Goal: Find specific page/section: Find specific page/section

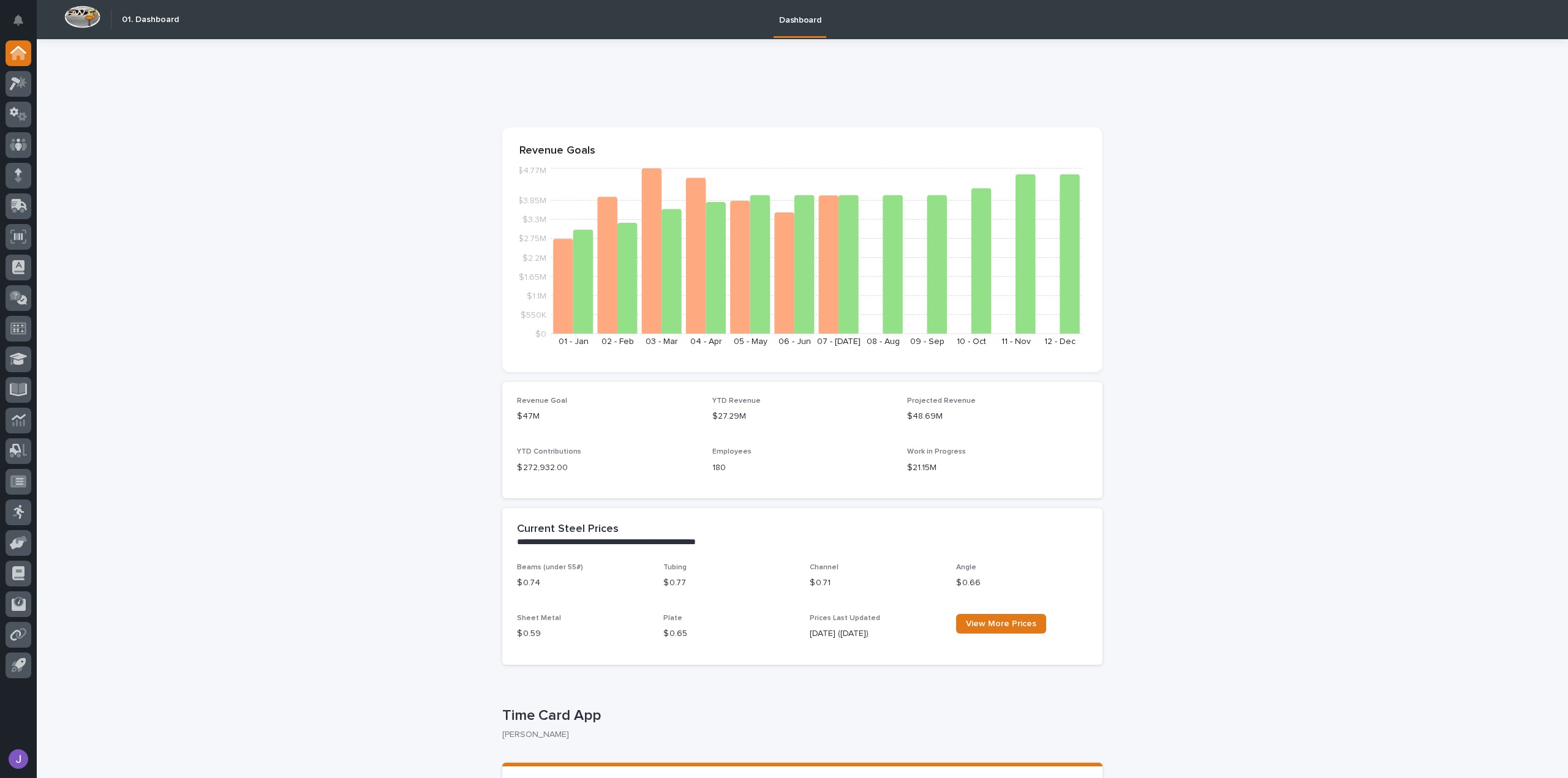
click at [5, 74] on div at bounding box center [18, 86] width 26 height 30
click at [22, 85] on icon at bounding box center [22, 82] width 11 height 12
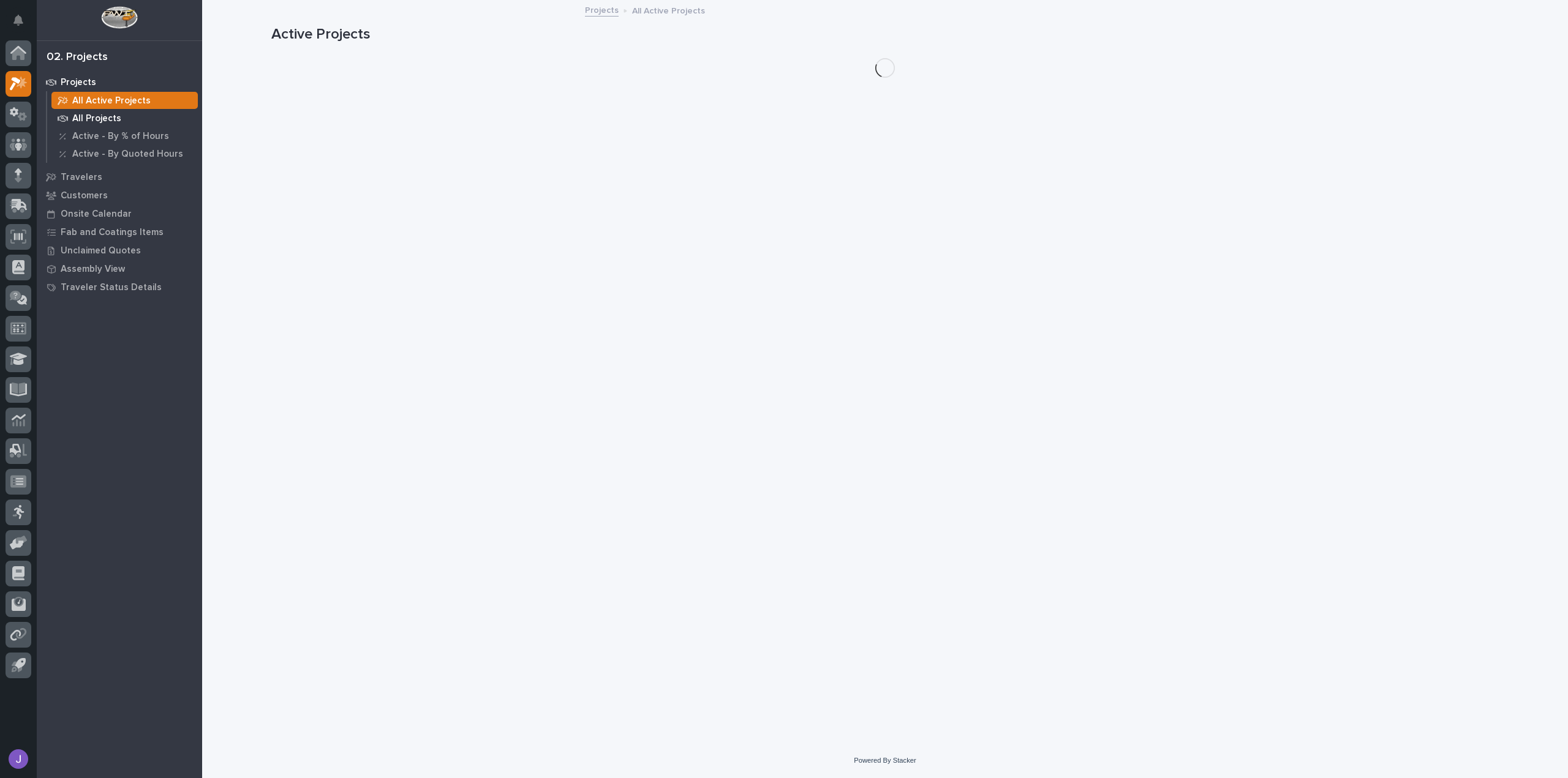
click at [106, 119] on p "All Projects" at bounding box center [97, 119] width 49 height 11
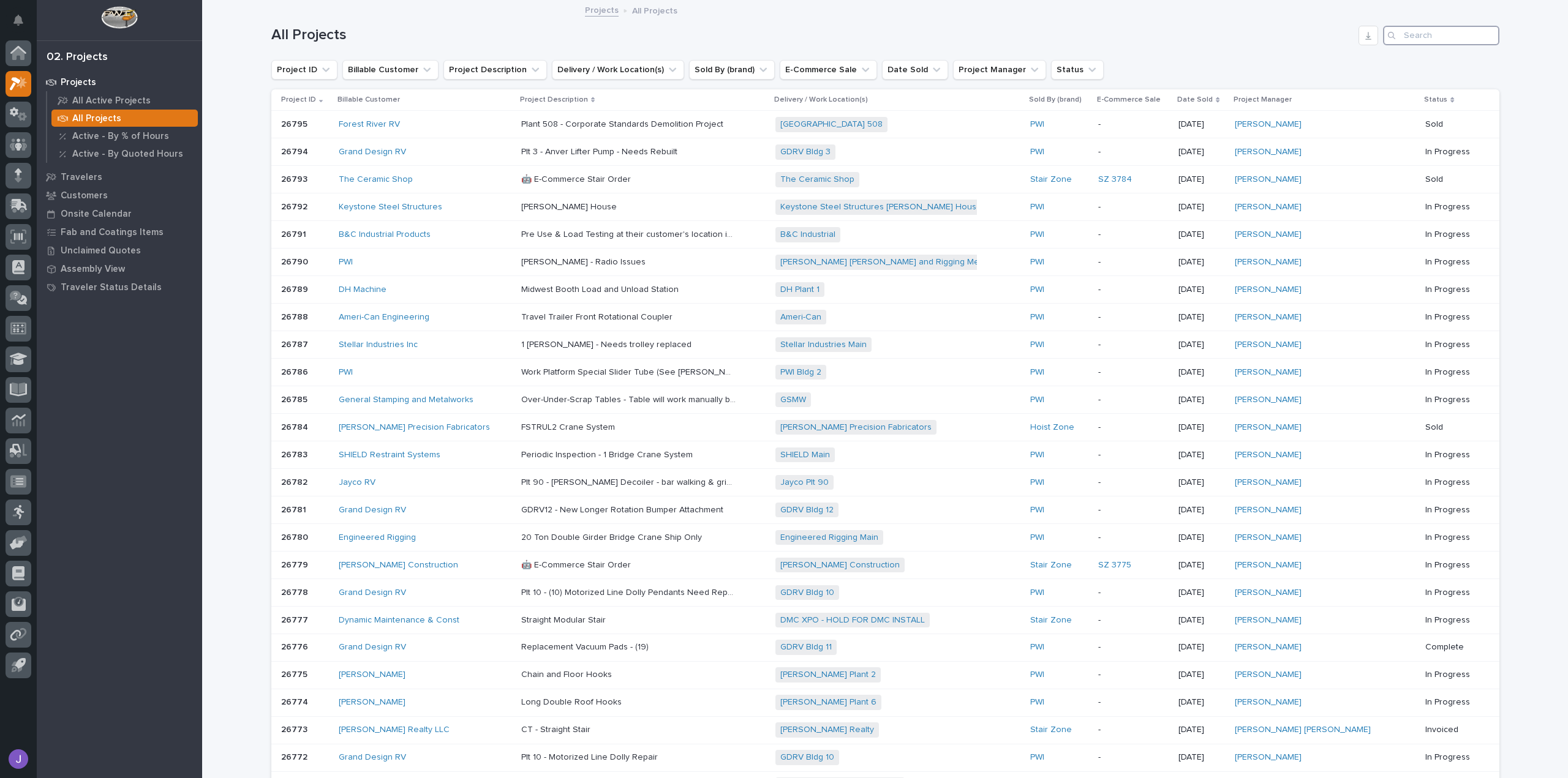
click at [1445, 33] on input "Search" at bounding box center [1441, 36] width 116 height 20
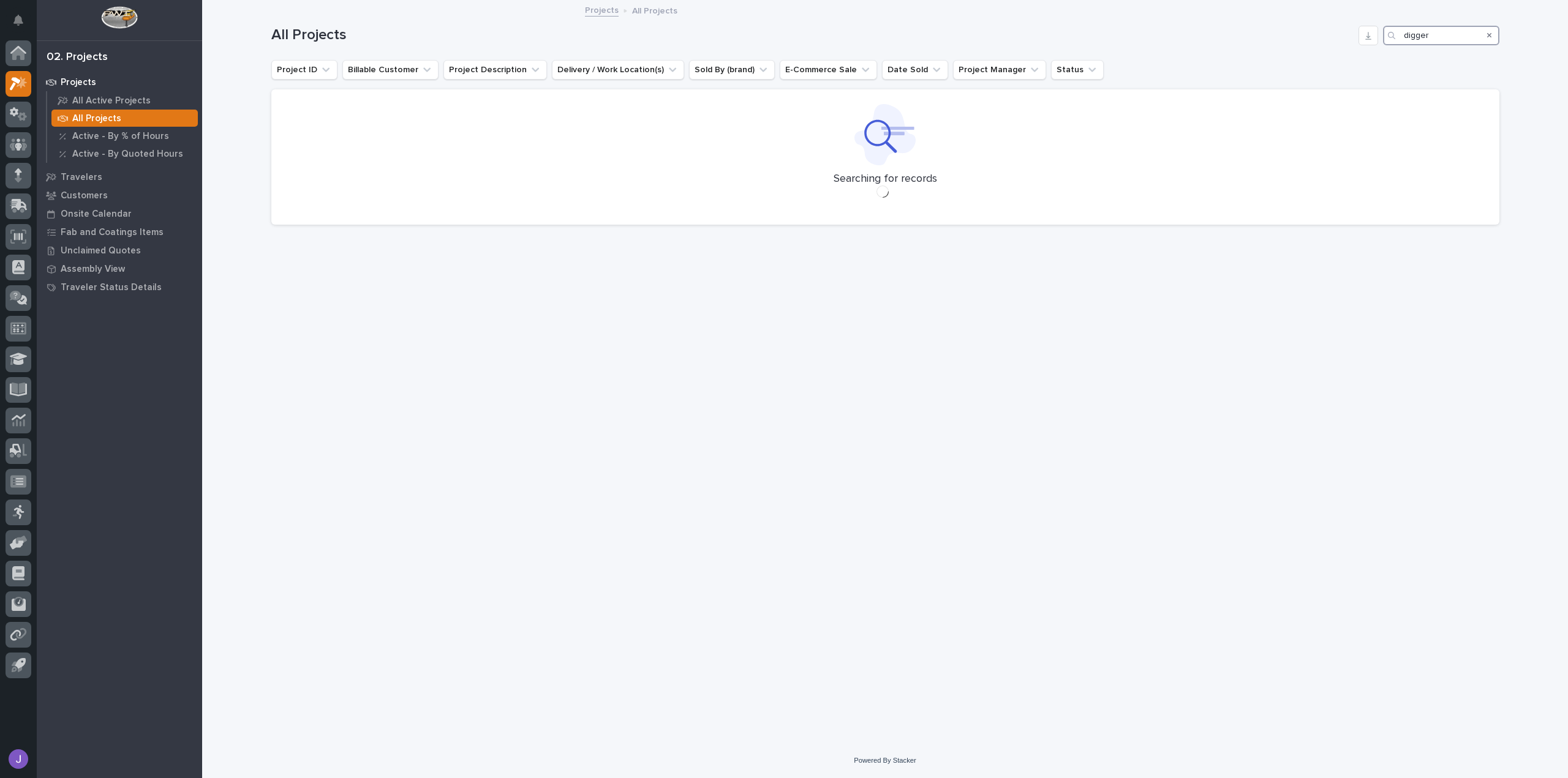
type input "digger"
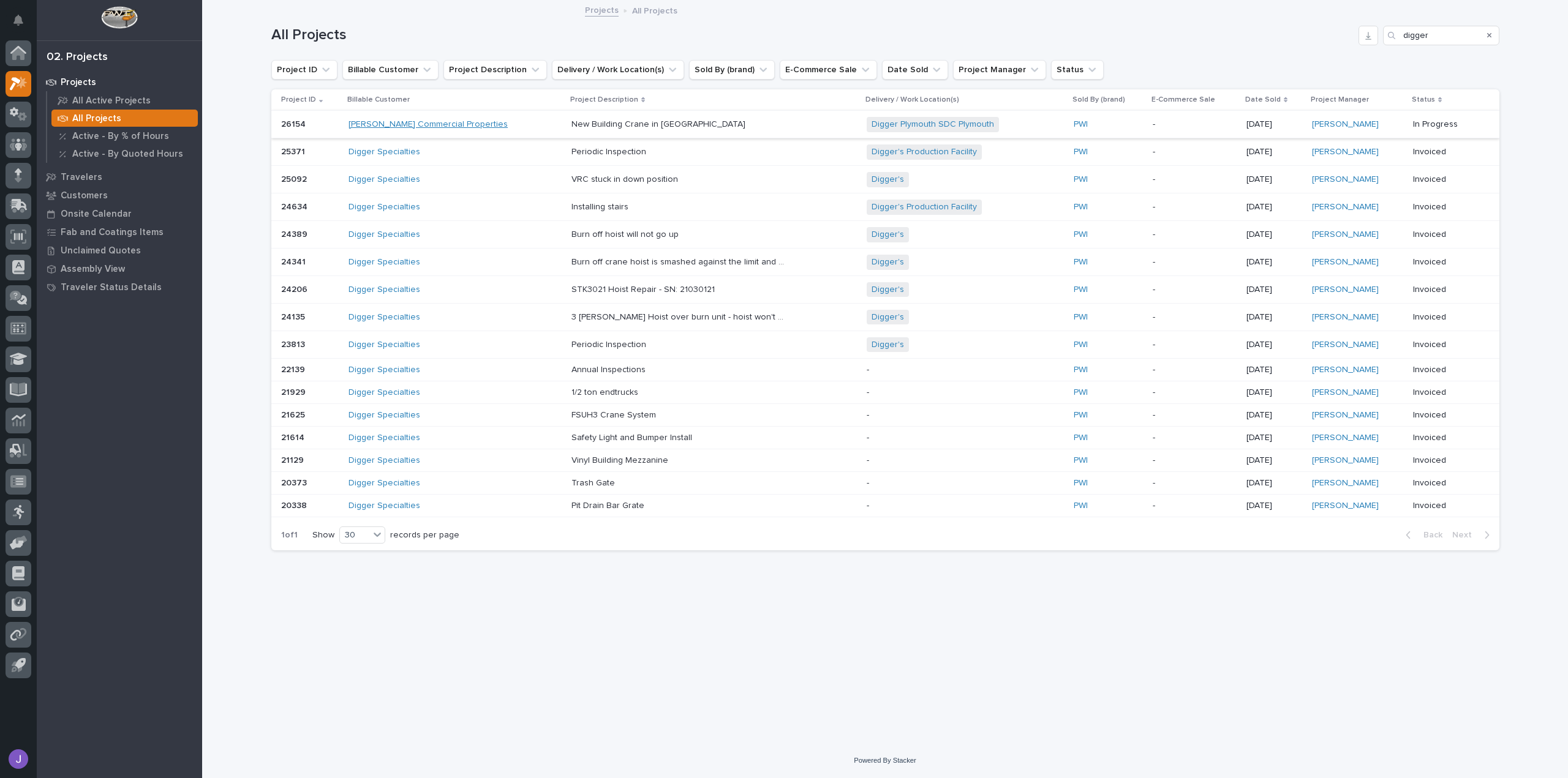
click at [453, 123] on link "[PERSON_NAME] Commercial Properties" at bounding box center [429, 125] width 160 height 11
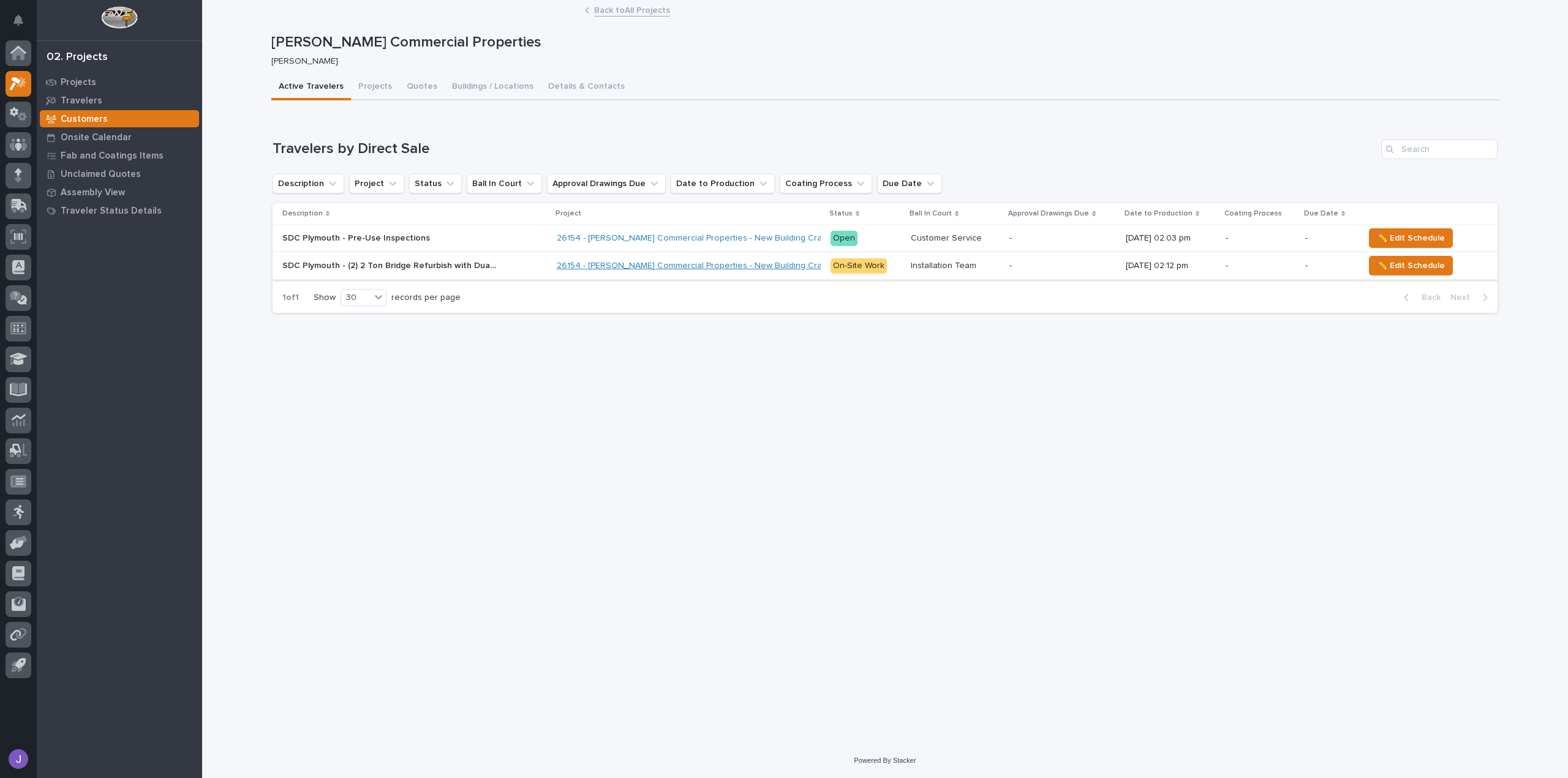
click at [616, 267] on link "26154 - [PERSON_NAME] Commercial Properties - New Building Crane in [GEOGRAPHIC…" at bounding box center [743, 266] width 372 height 11
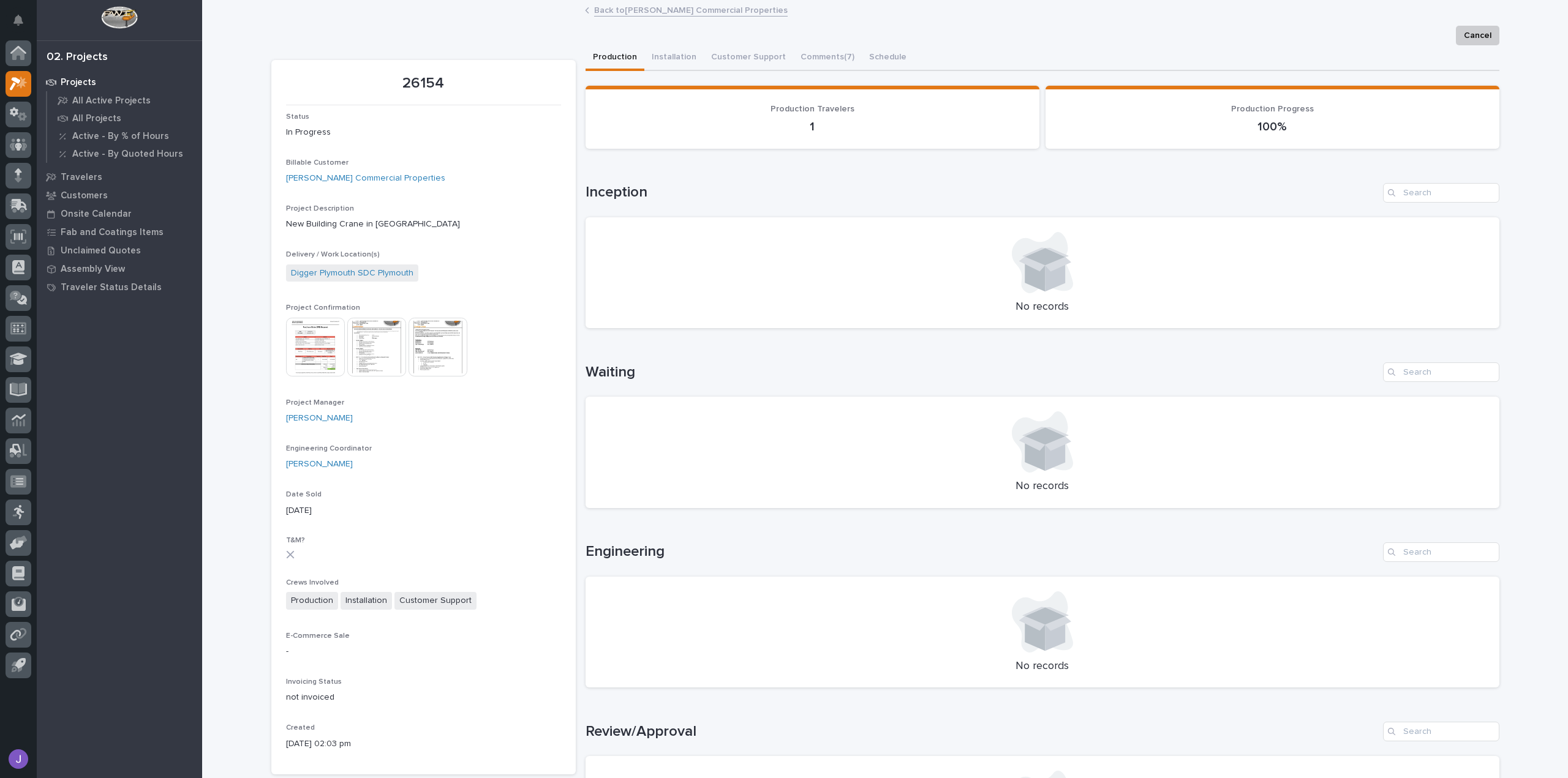
click at [438, 359] on img at bounding box center [438, 346] width 59 height 59
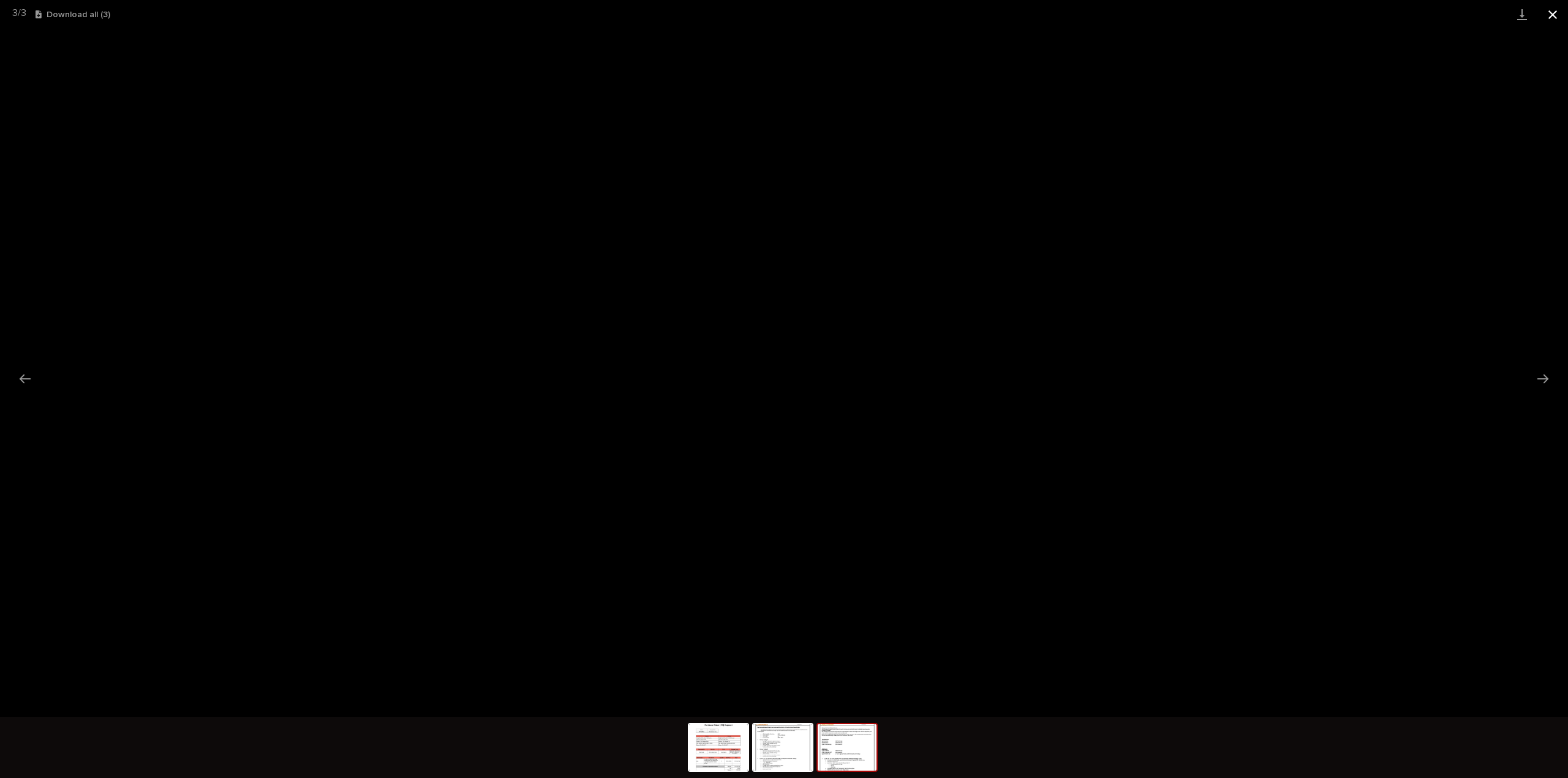
click at [1552, 21] on button "Close gallery" at bounding box center [1553, 14] width 30 height 29
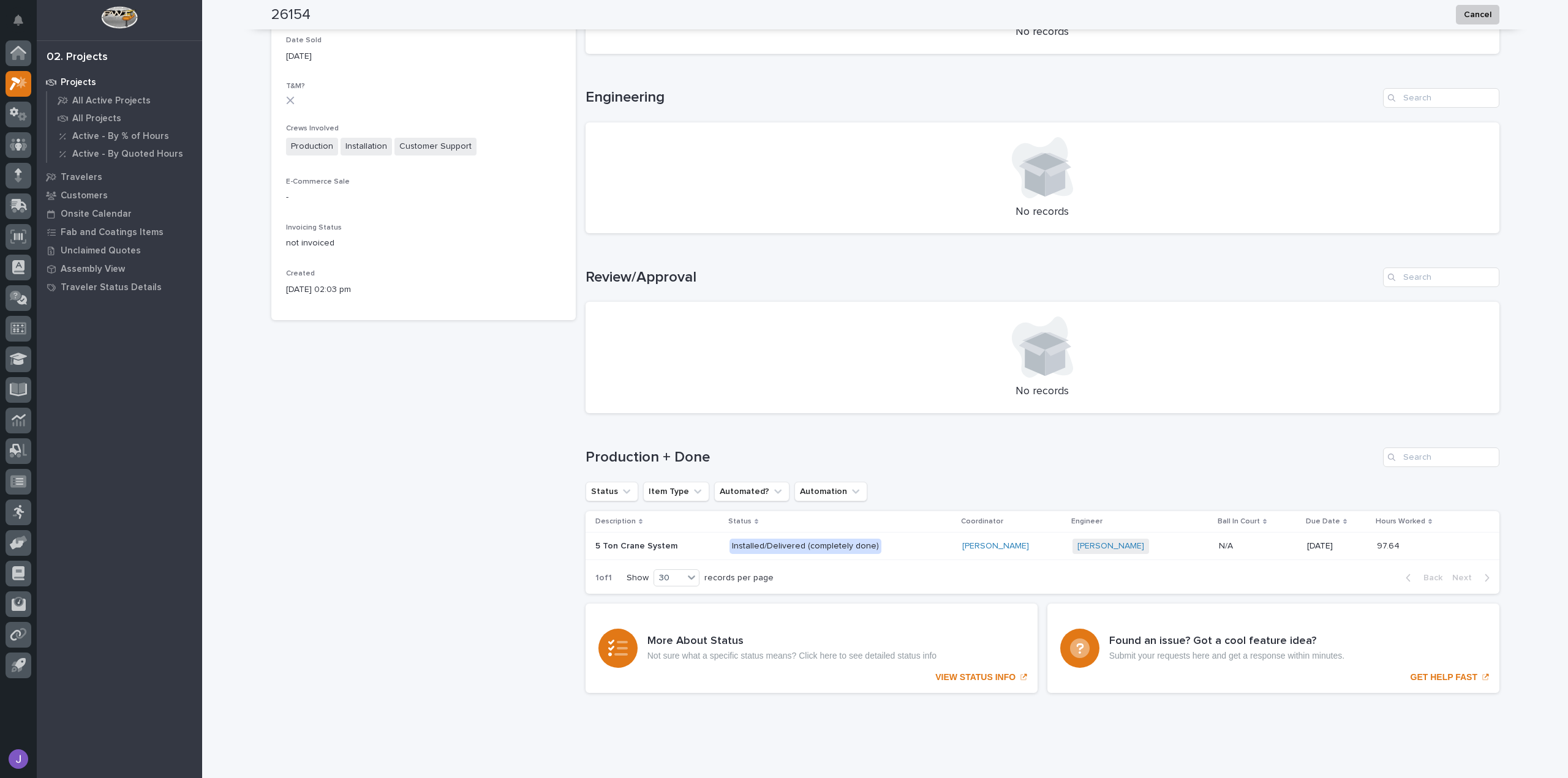
scroll to position [290, 0]
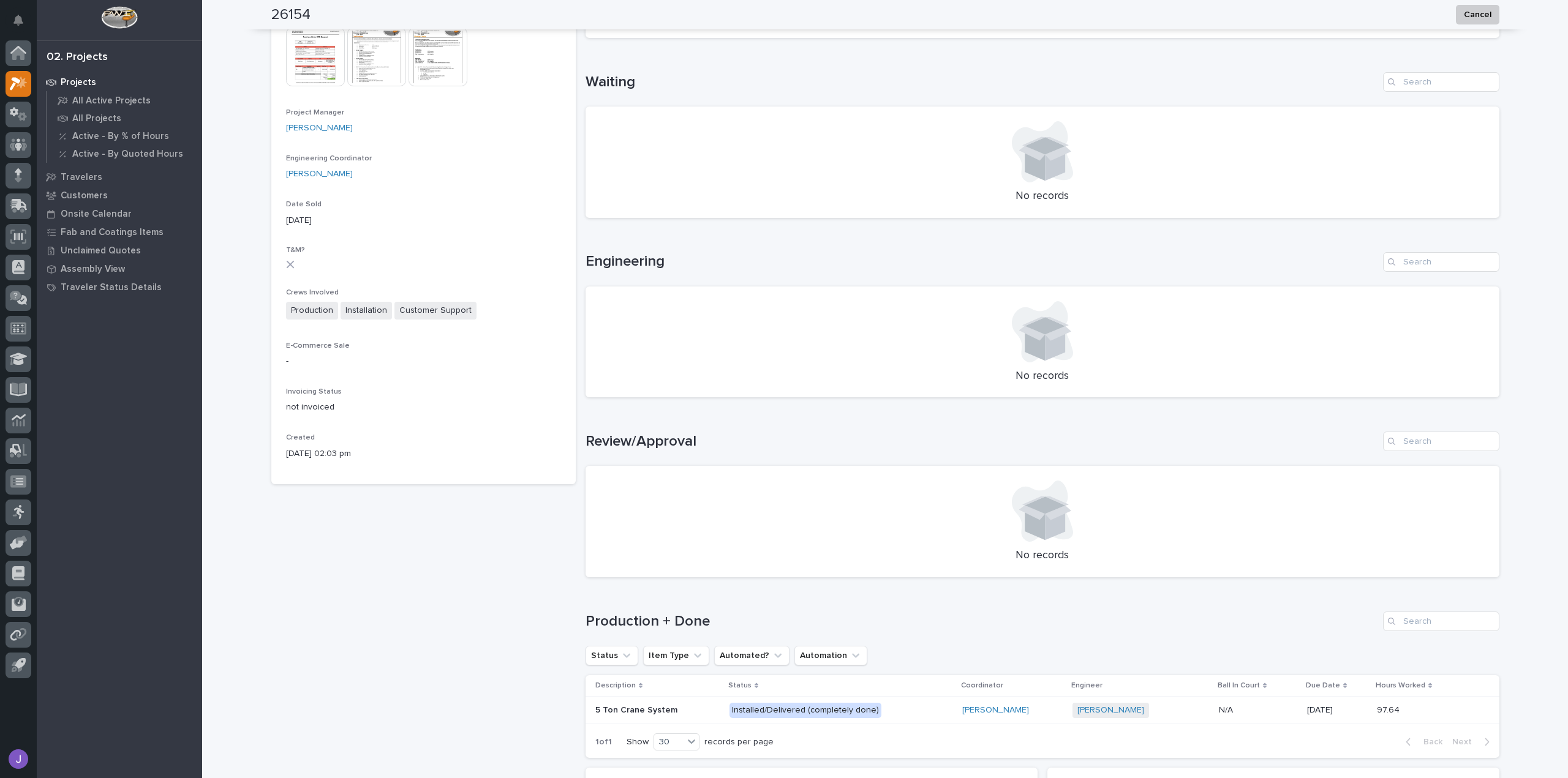
click at [707, 721] on td "5 Ton Crane System 5 Ton Crane System" at bounding box center [655, 710] width 139 height 27
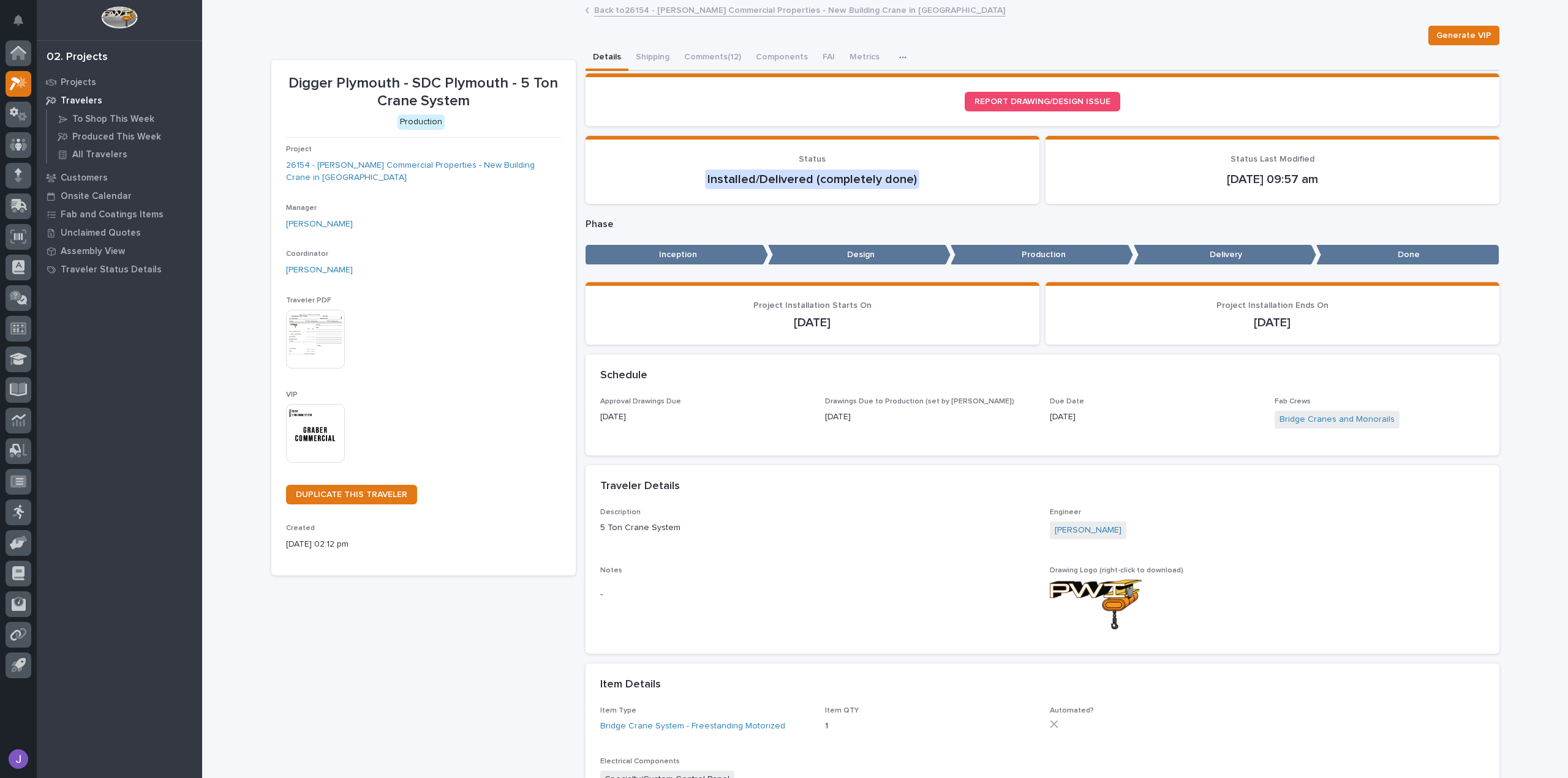
click at [1295, 598] on div at bounding box center [1268, 604] width 435 height 49
click at [643, 56] on button "Shipping" at bounding box center [653, 59] width 49 height 26
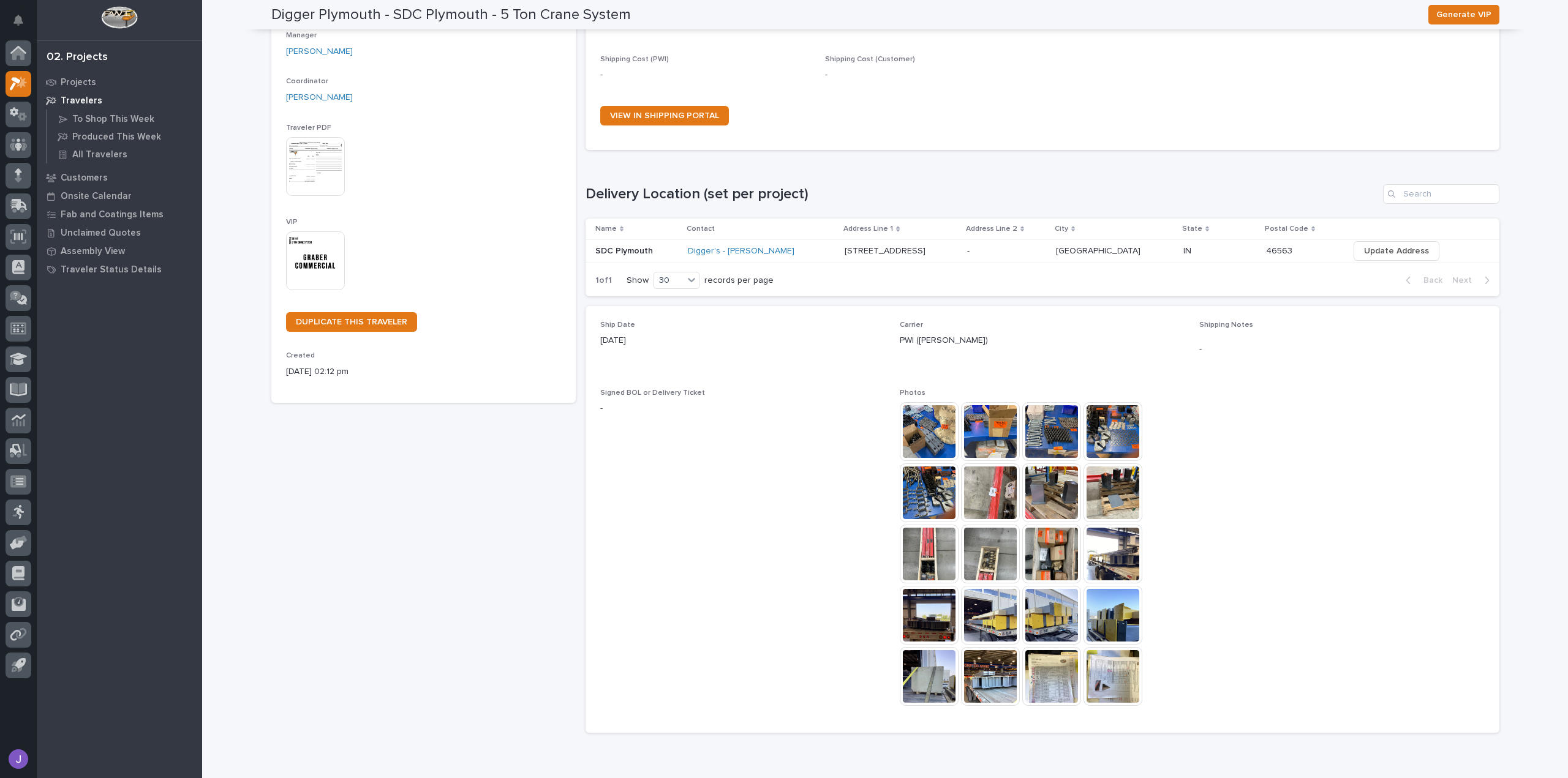
scroll to position [203, 0]
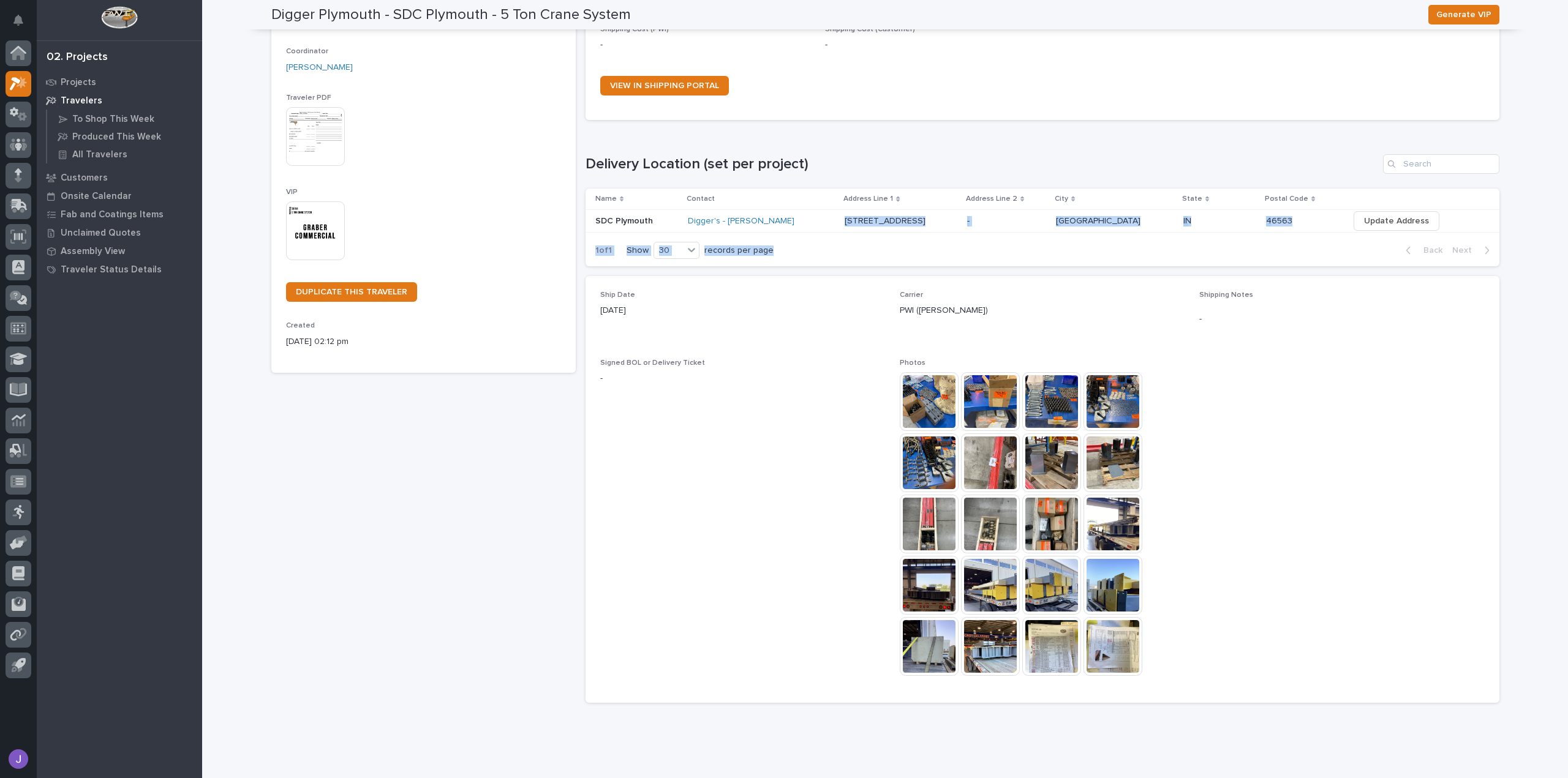
drag, startPoint x: 837, startPoint y: 219, endPoint x: 873, endPoint y: 248, distance: 46.2
click at [873, 248] on section "Name Contact Address Line 1 Address Line 2 City State Postal Code SDC [GEOGRAPH…" at bounding box center [1043, 227] width 914 height 77
click at [813, 339] on span "Ship Date [DATE]" at bounding box center [743, 318] width 285 height 53
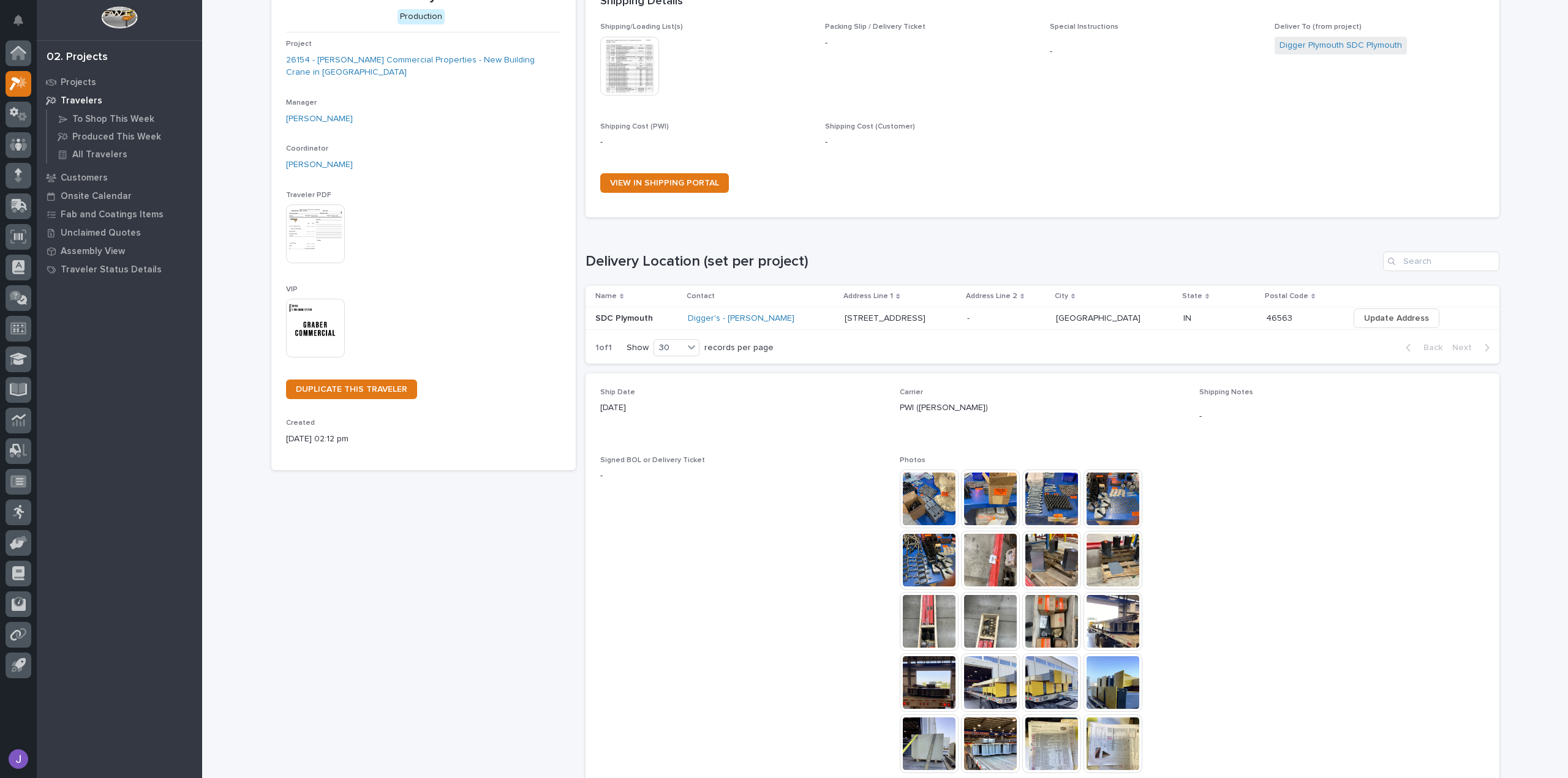
scroll to position [232, 0]
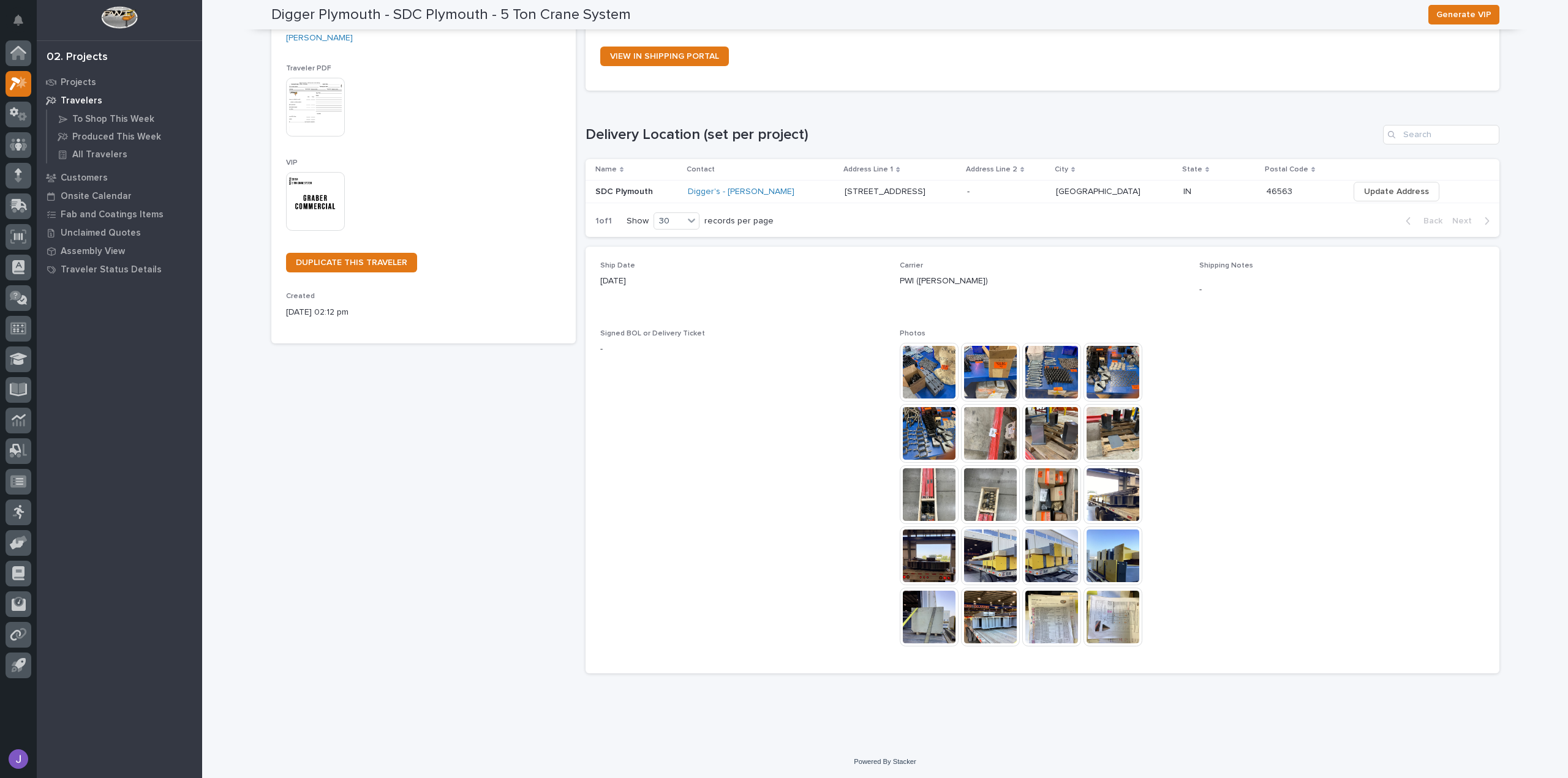
click at [857, 191] on p "[STREET_ADDRESS]" at bounding box center [887, 191] width 84 height 13
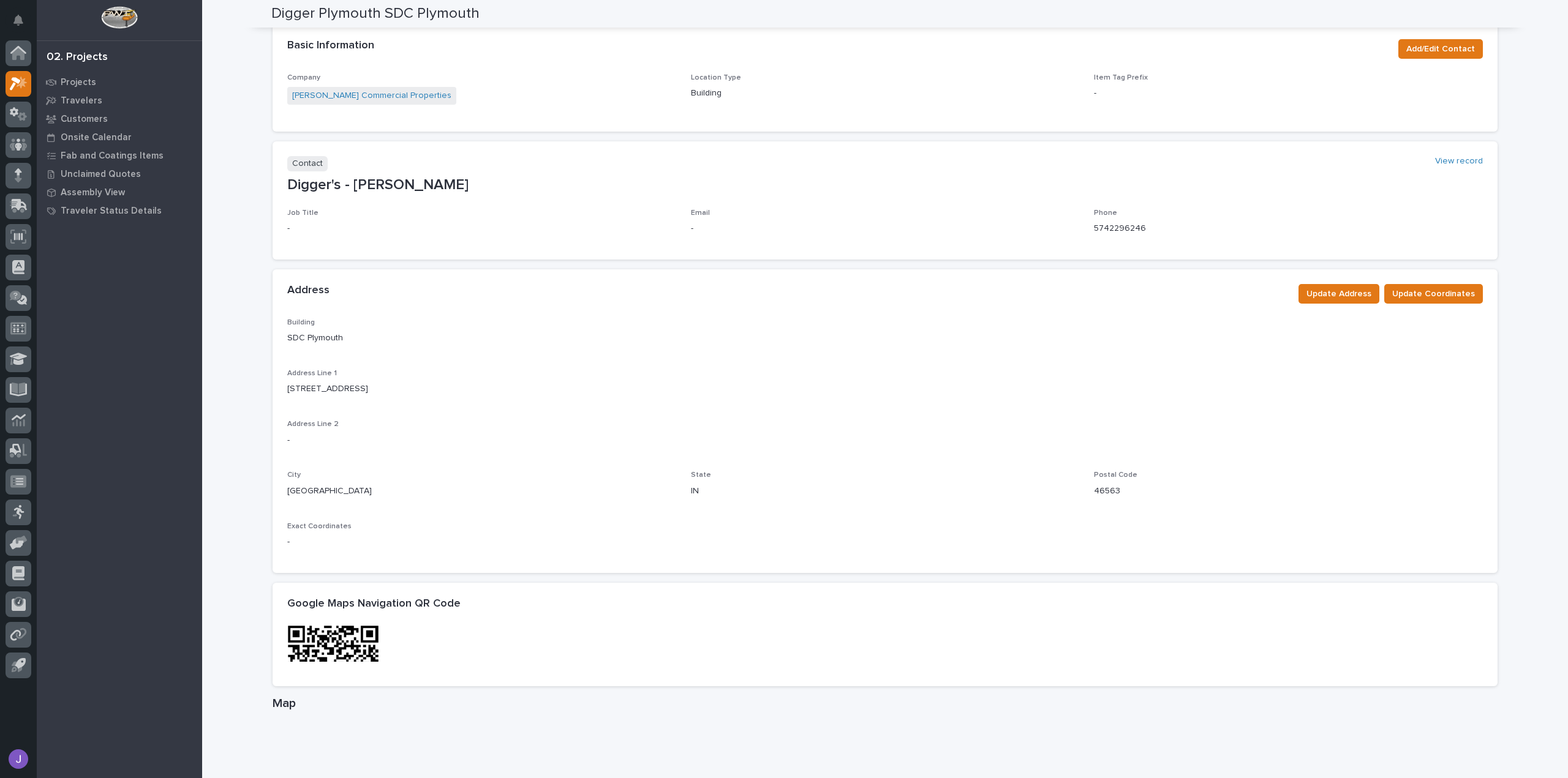
scroll to position [2, 0]
